Goal: Check status

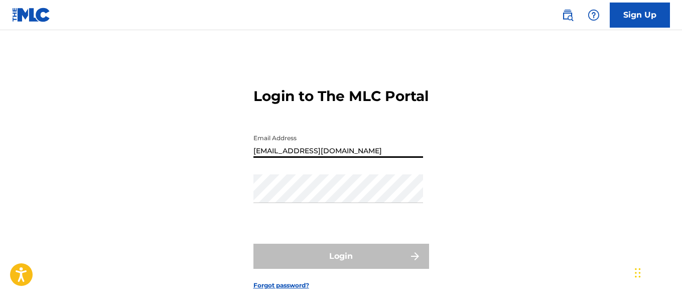
type input "[EMAIL_ADDRESS][DOMAIN_NAME]"
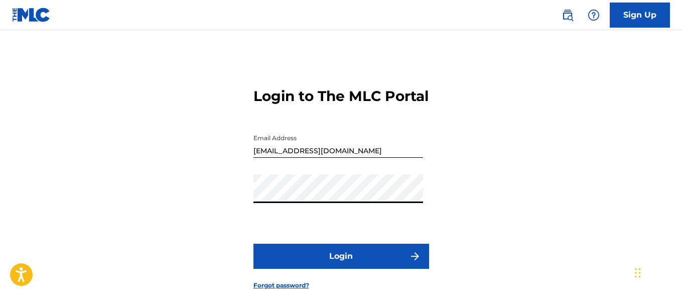
click at [341, 268] on button "Login" at bounding box center [341, 255] width 176 height 25
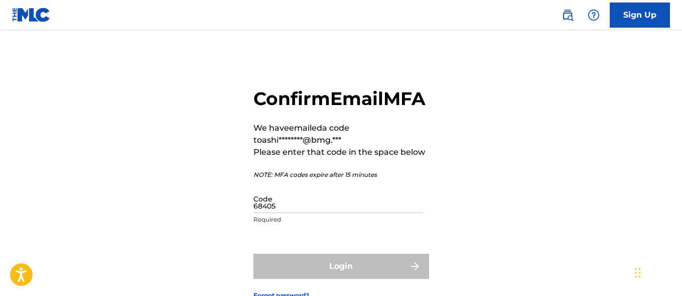
type input "684059"
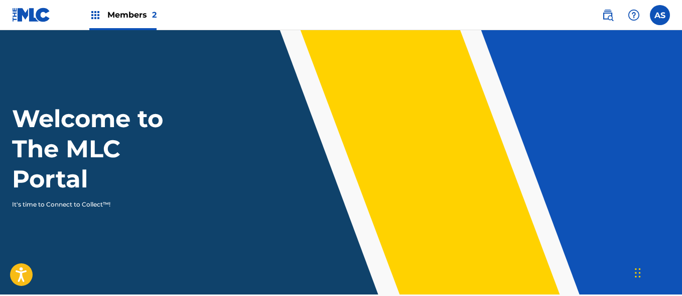
click at [95, 15] on img at bounding box center [95, 15] width 12 height 12
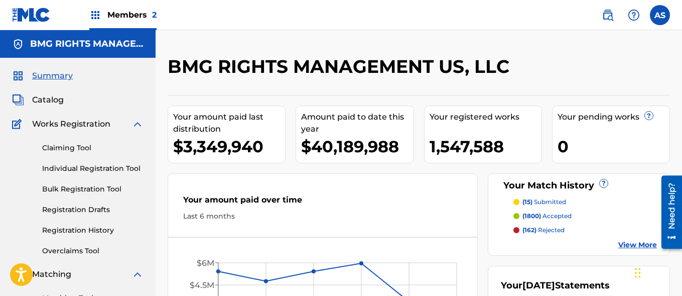
scroll to position [218, 0]
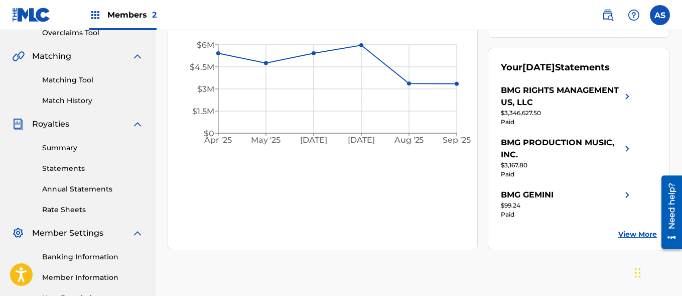
click at [93, 148] on link "Summary" at bounding box center [92, 148] width 101 height 11
